Goal: Find specific page/section: Find specific page/section

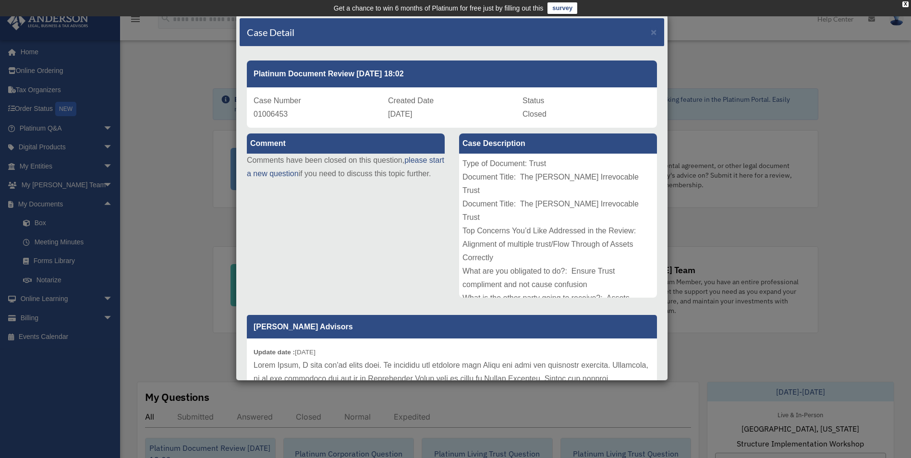
scroll to position [96, 0]
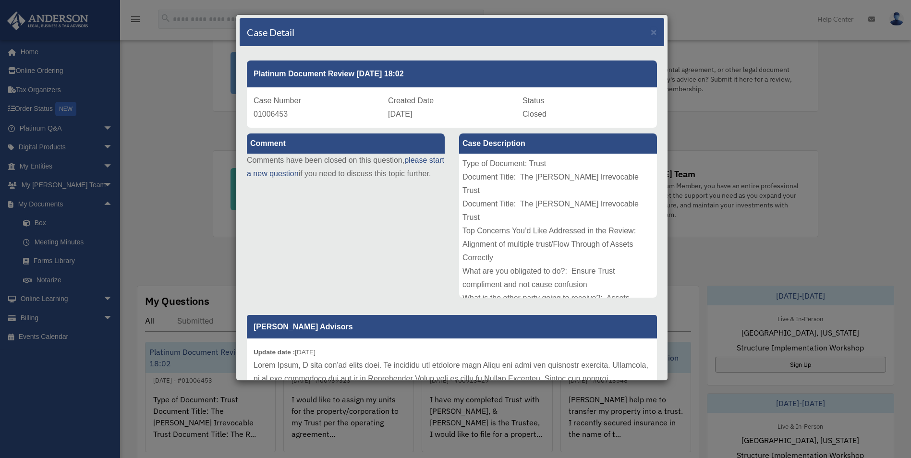
click at [145, 342] on link "Platinum Document Review [DATE] 18:02 June 12, 2025 - #01006453 Type of Documen…" at bounding box center [210, 397] width 131 height 110
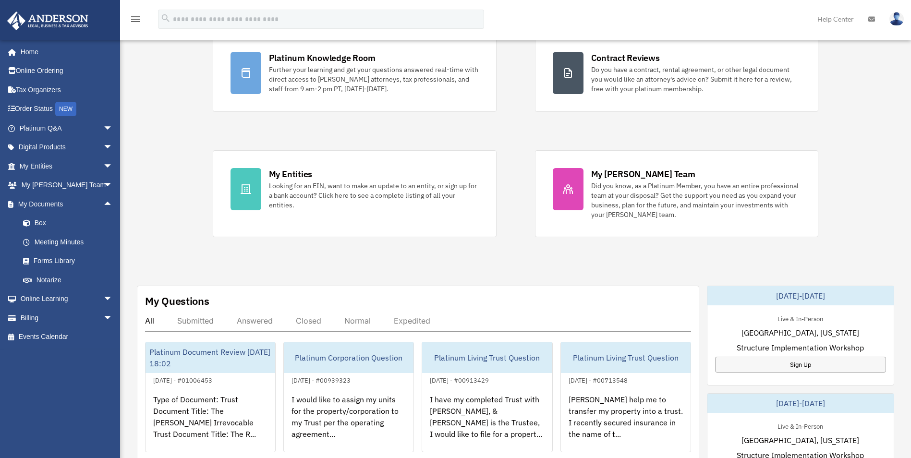
click at [145, 342] on link "Platinum Document Review [DATE] 18:02 June 12, 2025 - #01006453 Type of Documen…" at bounding box center [210, 397] width 131 height 110
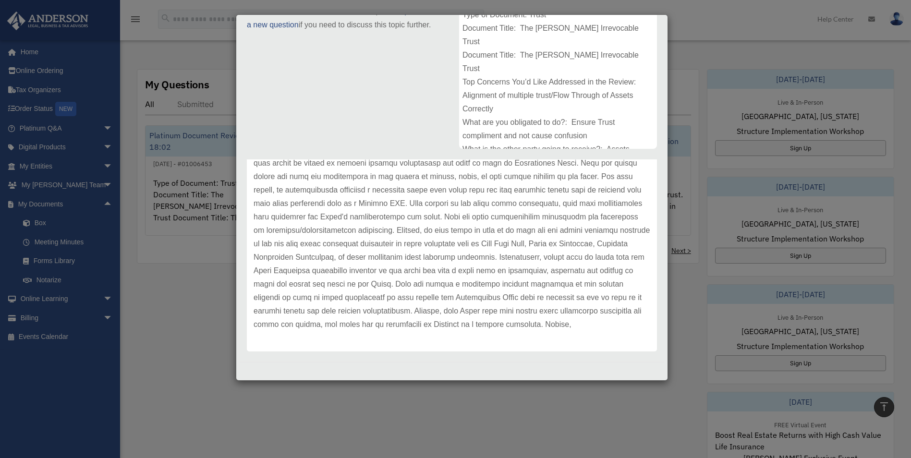
scroll to position [336, 0]
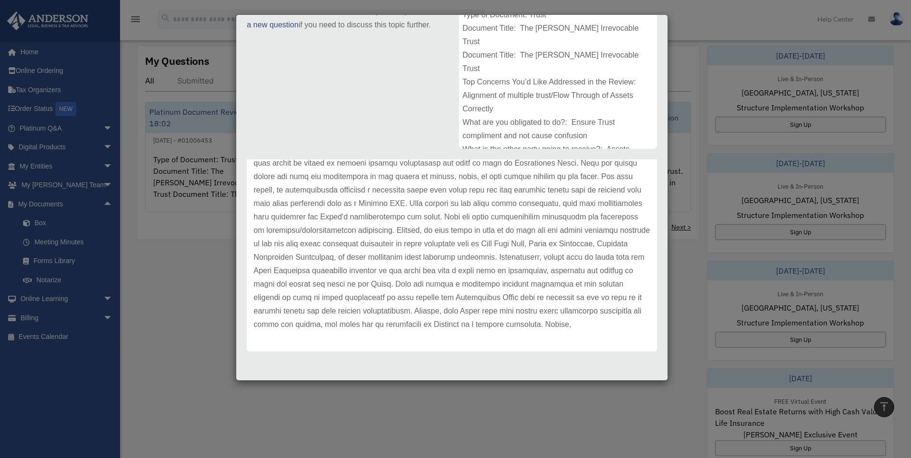
click at [193, 292] on div "Case Detail × Platinum Document Review [DATE] 18:02 Case Number 01006453 Create…" at bounding box center [455, 229] width 911 height 458
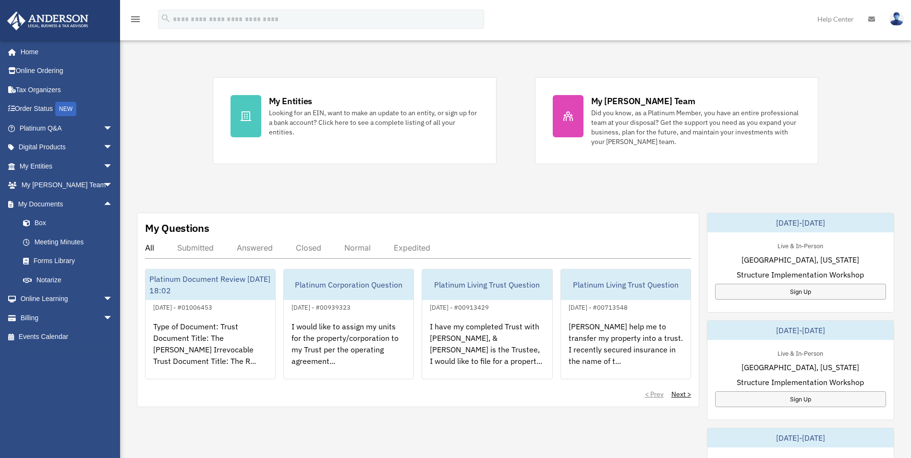
scroll to position [192, 0]
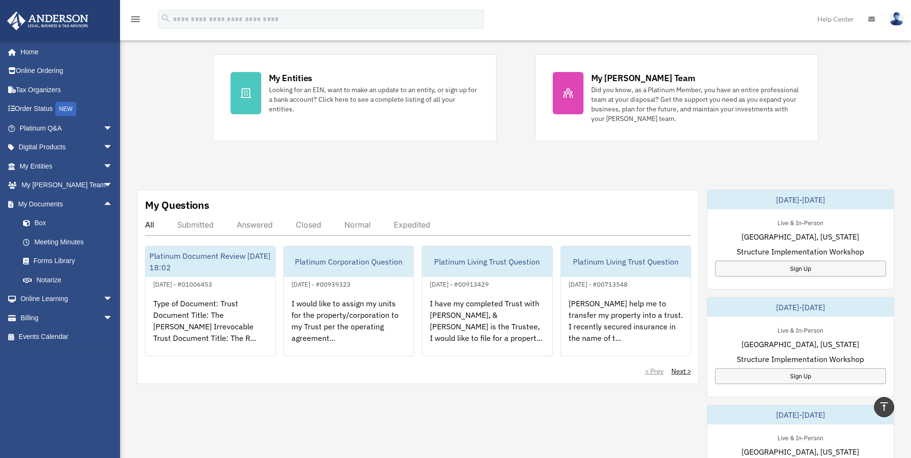
click at [214, 276] on div "Platinum Document Review [DATE] 18:02" at bounding box center [211, 261] width 130 height 31
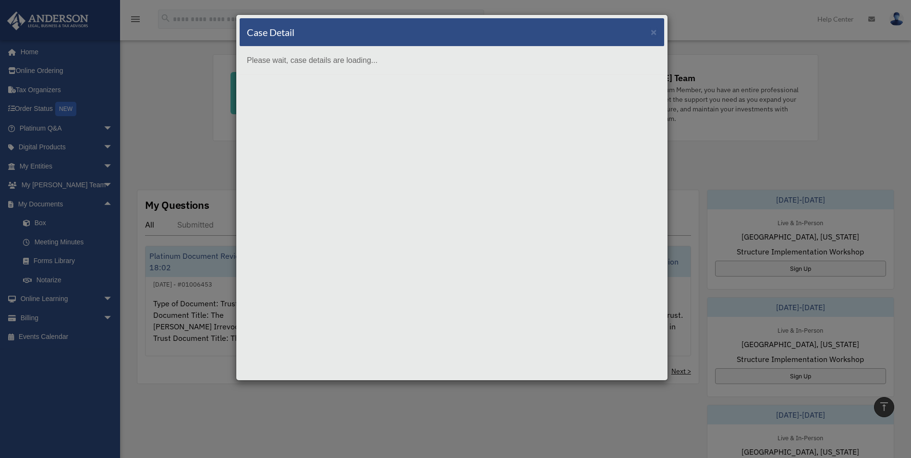
scroll to position [0, 0]
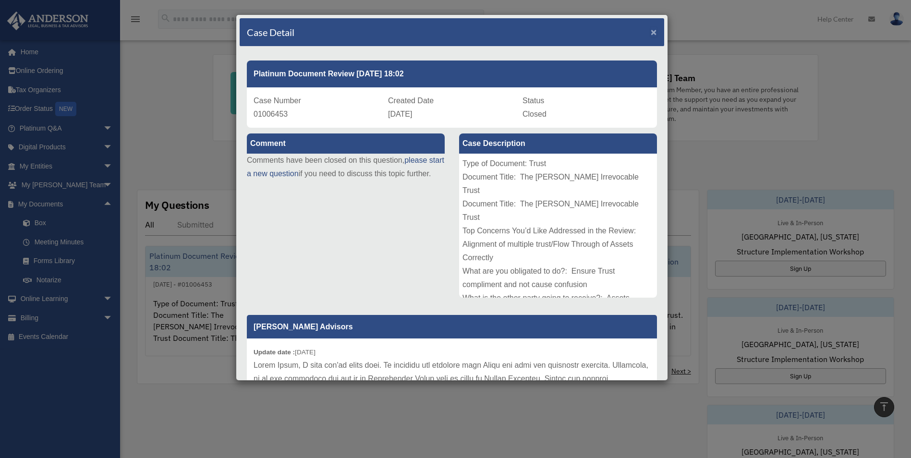
click at [651, 32] on span "×" at bounding box center [654, 31] width 6 height 11
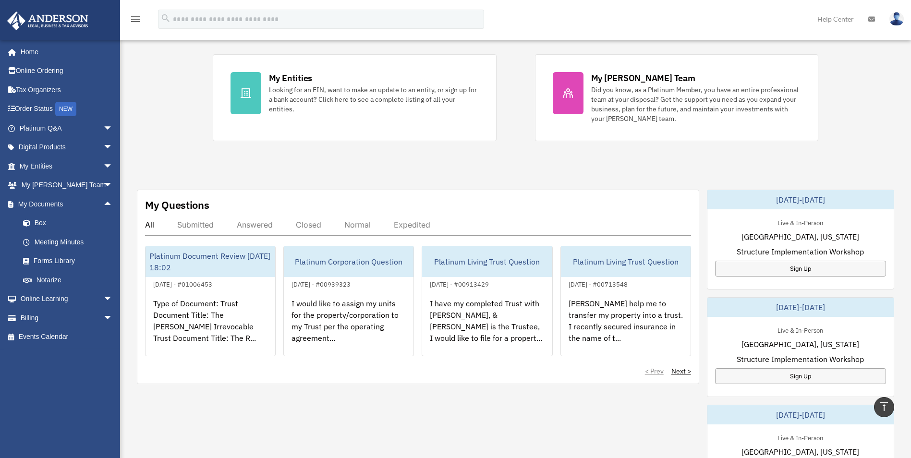
click at [518, 262] on div "Platinum Living Trust Question" at bounding box center [487, 261] width 130 height 31
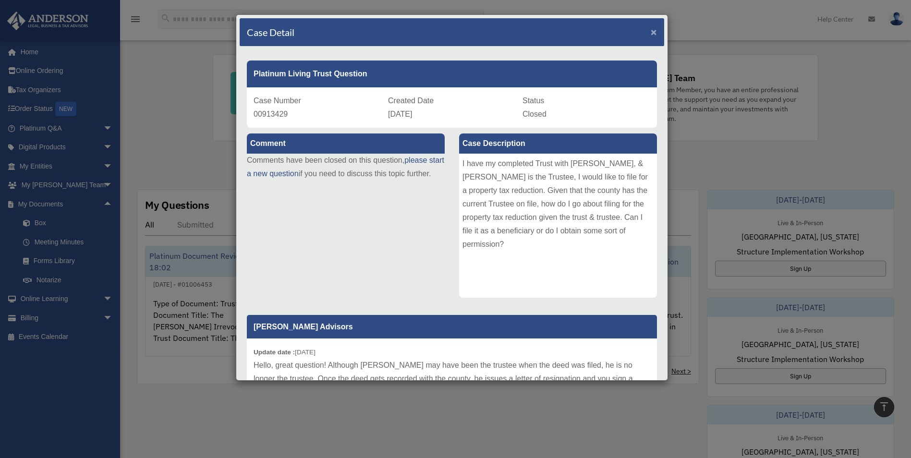
click at [651, 34] on span "×" at bounding box center [654, 31] width 6 height 11
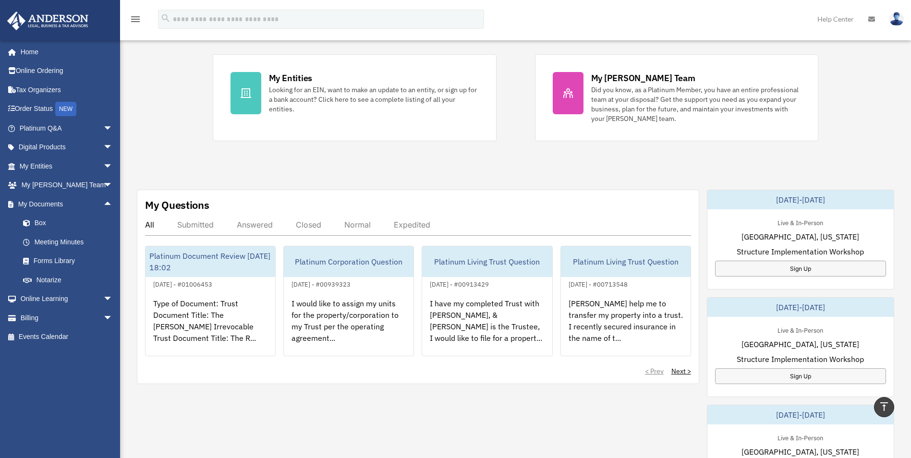
click at [259, 225] on div "Answered" at bounding box center [255, 225] width 36 height 10
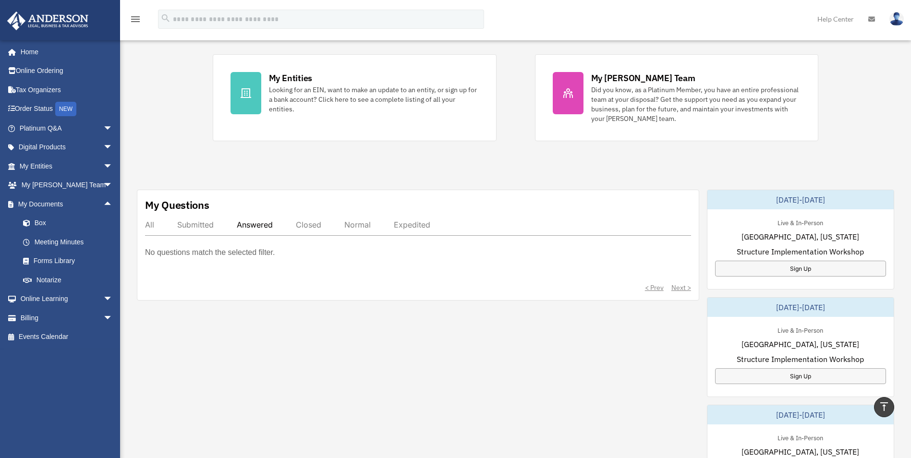
click at [202, 225] on div "Submitted" at bounding box center [195, 225] width 37 height 10
click at [148, 223] on div "All" at bounding box center [149, 225] width 9 height 10
